Goal: Book appointment/travel/reservation

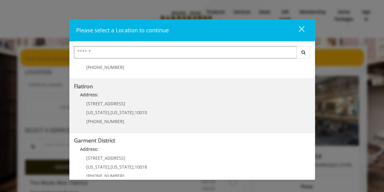
scroll to position [154, 0]
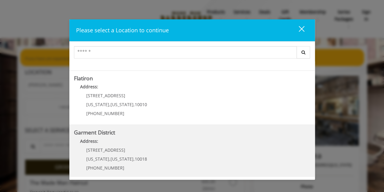
click at [154, 152] on District "Garment District Address: [STREET_ADDRESS][US_STATE][US_STATE] (212) 997-4247" at bounding box center [192, 151] width 237 height 45
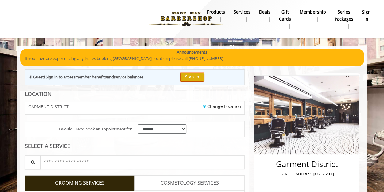
click at [194, 75] on button "Sign In" at bounding box center [192, 77] width 23 height 9
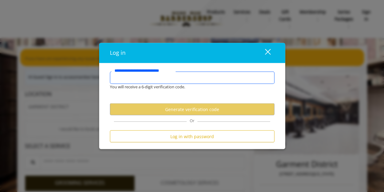
click at [194, 75] on input "**********" at bounding box center [192, 78] width 165 height 12
click at [188, 78] on input "**********" at bounding box center [192, 78] width 165 height 12
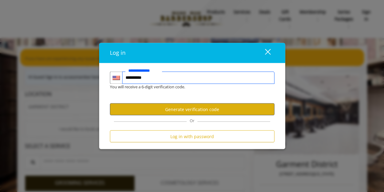
type input "**********"
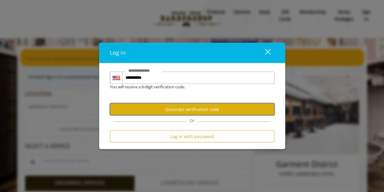
click at [189, 107] on button "Generate verification code" at bounding box center [192, 109] width 165 height 12
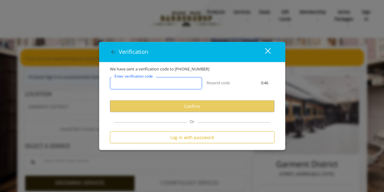
click at [174, 84] on input "Enter verification code" at bounding box center [156, 83] width 92 height 12
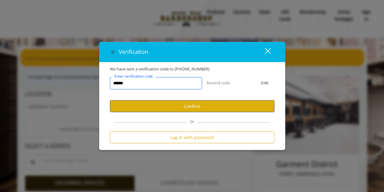
type input "******"
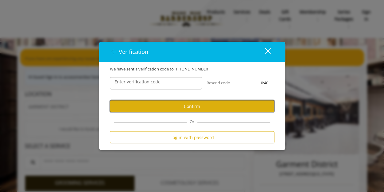
click at [186, 105] on button "Confirm" at bounding box center [192, 106] width 165 height 12
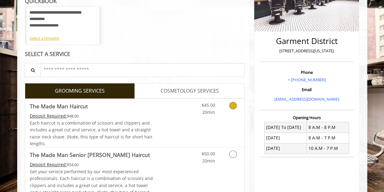
scroll to position [246, 0]
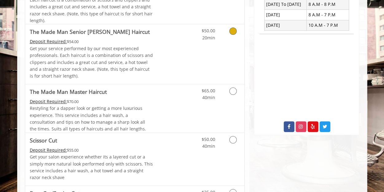
click at [54, 33] on Haircut "The Made Man Senior [PERSON_NAME] Haircut" at bounding box center [90, 31] width 120 height 9
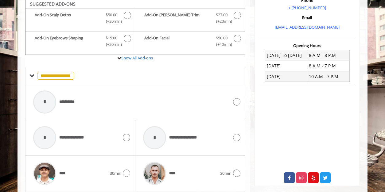
scroll to position [192, 0]
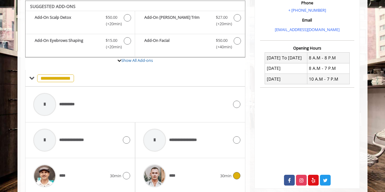
click at [224, 172] on span "30min" at bounding box center [225, 175] width 11 height 6
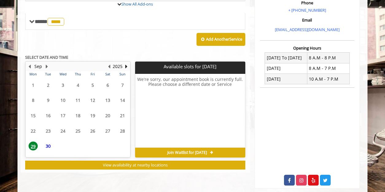
scroll to position [243, 0]
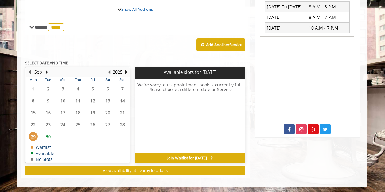
click at [50, 134] on span "30" at bounding box center [48, 136] width 9 height 9
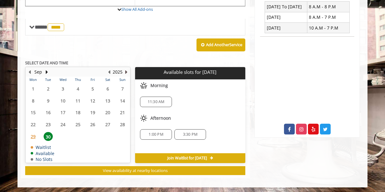
click at [126, 70] on button "Next Year" at bounding box center [126, 72] width 5 height 7
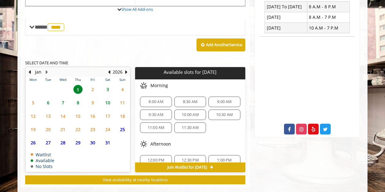
click at [79, 87] on span "1" at bounding box center [77, 89] width 9 height 9
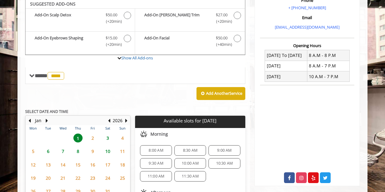
scroll to position [193, 0]
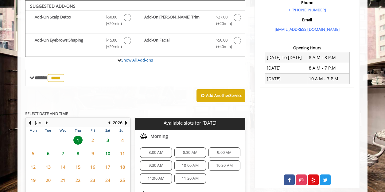
click at [107, 138] on span "3" at bounding box center [107, 139] width 9 height 9
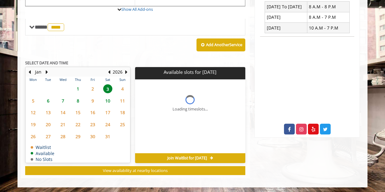
scroll to position [253, 0]
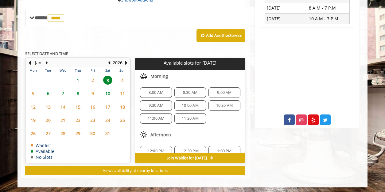
click at [78, 79] on span "1" at bounding box center [77, 80] width 9 height 9
click at [62, 91] on span "7" at bounding box center [62, 93] width 9 height 9
click at [50, 91] on span "6" at bounding box center [48, 93] width 9 height 9
click at [34, 92] on span "5" at bounding box center [33, 93] width 9 height 9
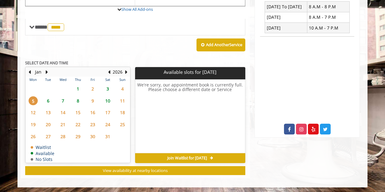
click at [48, 99] on span "6" at bounding box center [48, 100] width 9 height 9
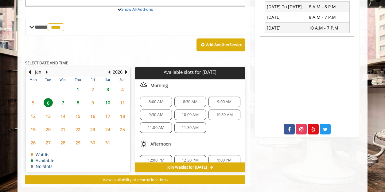
scroll to position [253, 0]
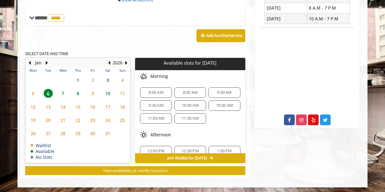
click at [156, 92] on span "8:00 AM" at bounding box center [156, 92] width 14 height 5
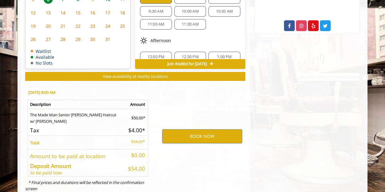
scroll to position [363, 0]
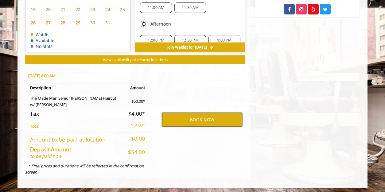
click at [177, 116] on button "BOOK NOW" at bounding box center [202, 119] width 80 height 14
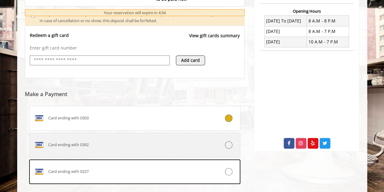
scroll to position [235, 0]
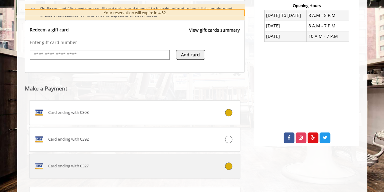
click at [230, 166] on icon at bounding box center [228, 165] width 7 height 7
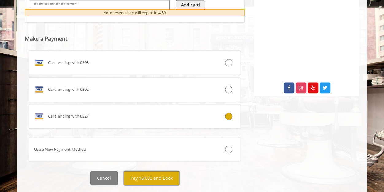
click at [159, 178] on button "Pay $54.00 and Book" at bounding box center [152, 178] width 56 height 14
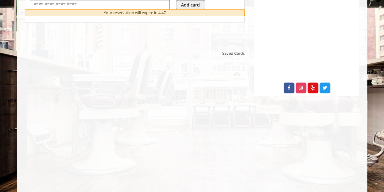
scroll to position [0, 0]
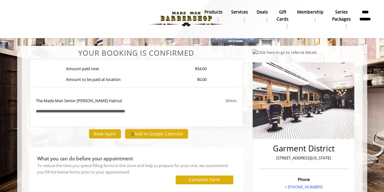
click at [170, 133] on button "Add to Google Calendar" at bounding box center [156, 133] width 63 height 9
click at [366, 14] on b "**********" at bounding box center [365, 16] width 11 height 14
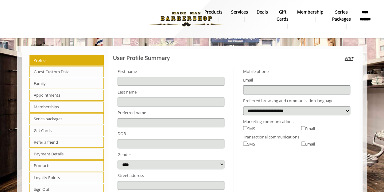
type input "*****"
type input "******"
select select
select select "***"
type input "**********"
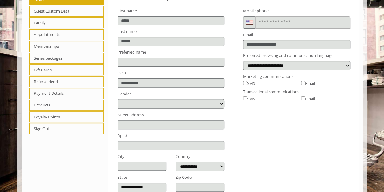
scroll to position [61, 0]
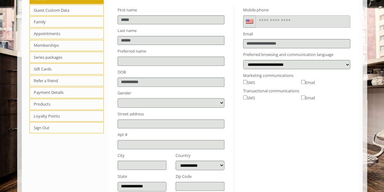
click at [54, 32] on span "Appointments" at bounding box center [66, 33] width 75 height 11
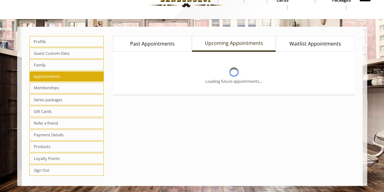
scroll to position [17, 0]
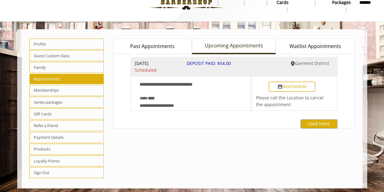
click at [288, 90] on button "Reschedule" at bounding box center [292, 86] width 46 height 9
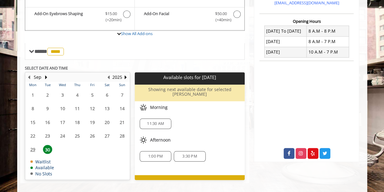
scroll to position [219, 0]
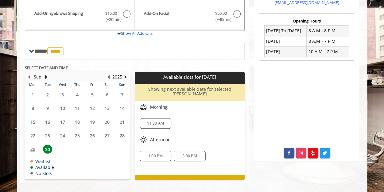
click at [46, 147] on span "30" at bounding box center [47, 148] width 9 height 9
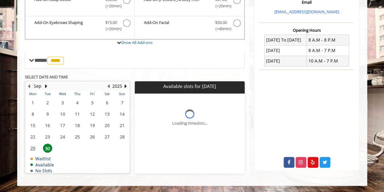
scroll to position [209, 0]
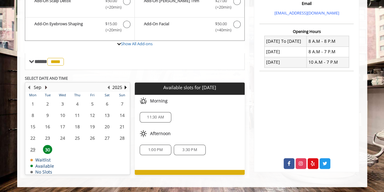
click at [45, 85] on button "Next Month" at bounding box center [46, 87] width 5 height 7
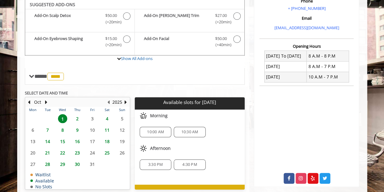
scroll to position [193, 0]
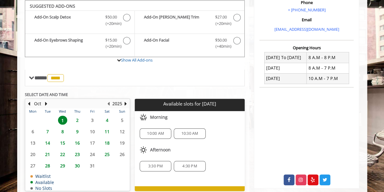
click at [77, 118] on span "2" at bounding box center [77, 120] width 9 height 9
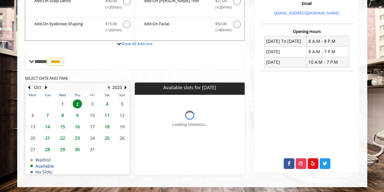
scroll to position [222, 0]
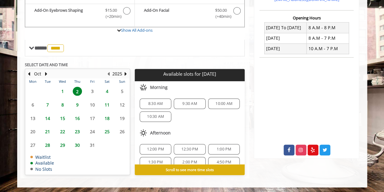
click at [146, 102] on span "8:30 AM" at bounding box center [156, 103] width 26 height 5
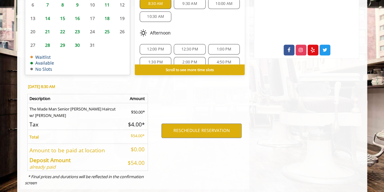
scroll to position [333, 0]
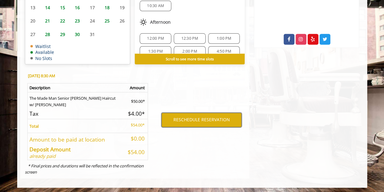
click at [190, 117] on button "RESCHEDULE RESERVATION" at bounding box center [202, 119] width 80 height 14
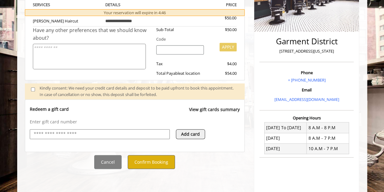
scroll to position [123, 0]
click at [148, 160] on button "Confirm Booking" at bounding box center [151, 162] width 47 height 14
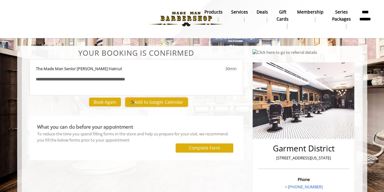
click at [153, 102] on button "Add to Google Calendar" at bounding box center [156, 101] width 63 height 9
